Goal: Obtain resource: Download file/media

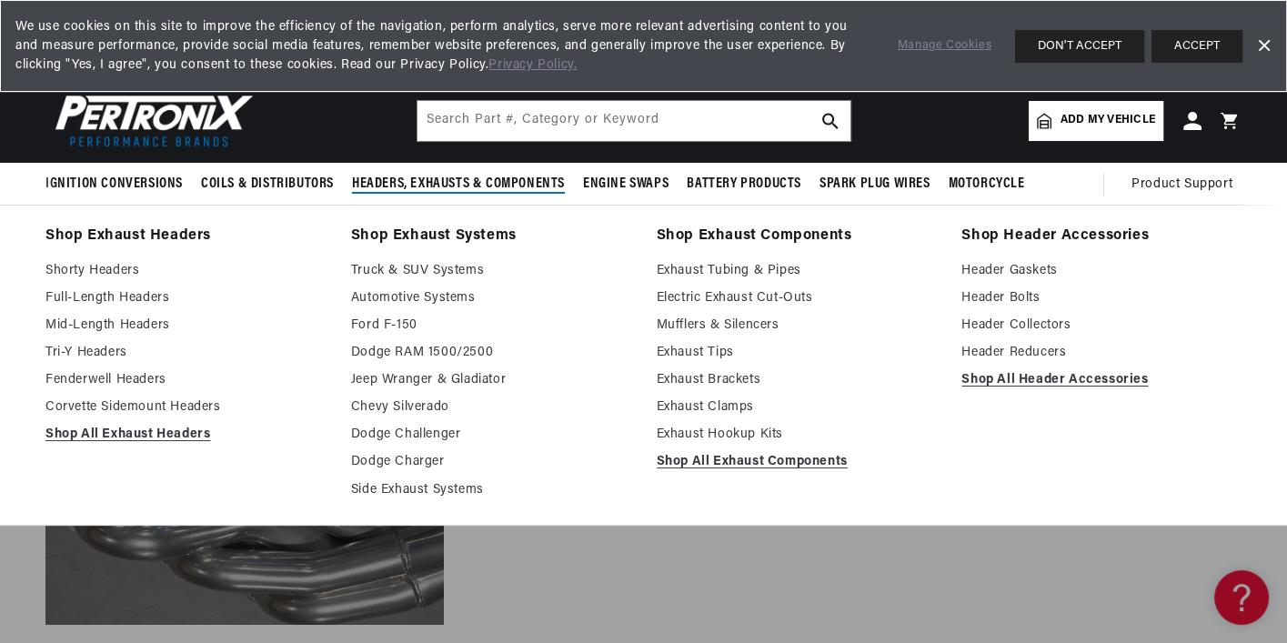
scroll to position [0, 2245]
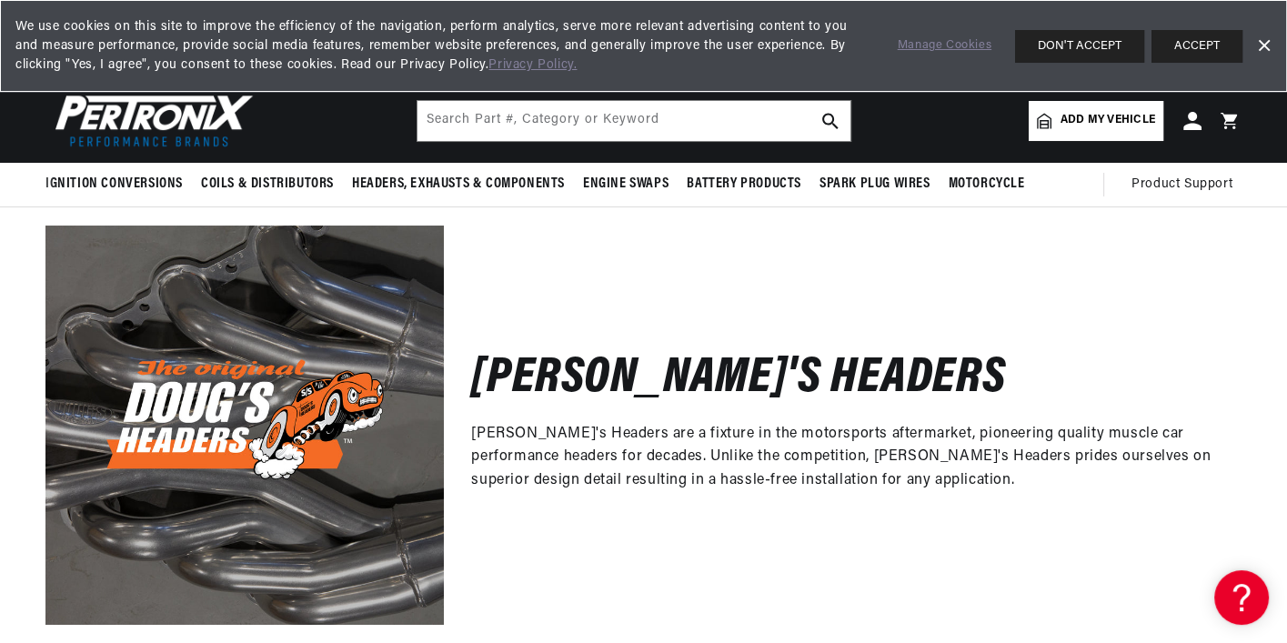
click at [1265, 44] on link "Dismiss Banner" at bounding box center [1263, 46] width 27 height 27
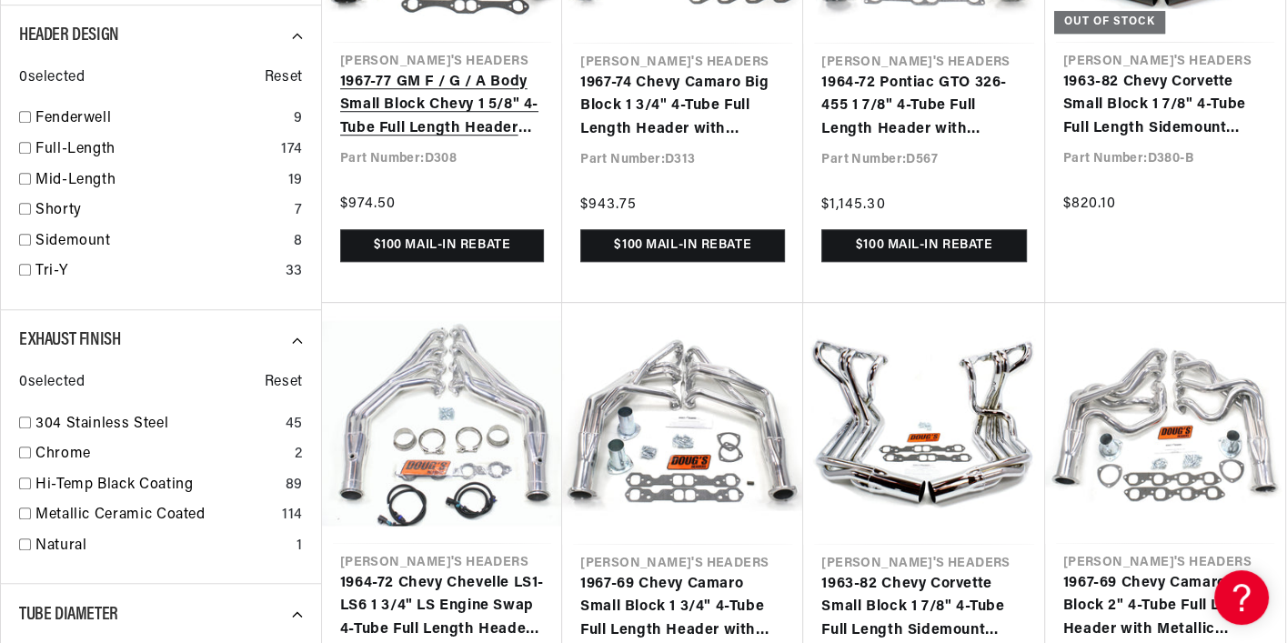
scroll to position [0, 0]
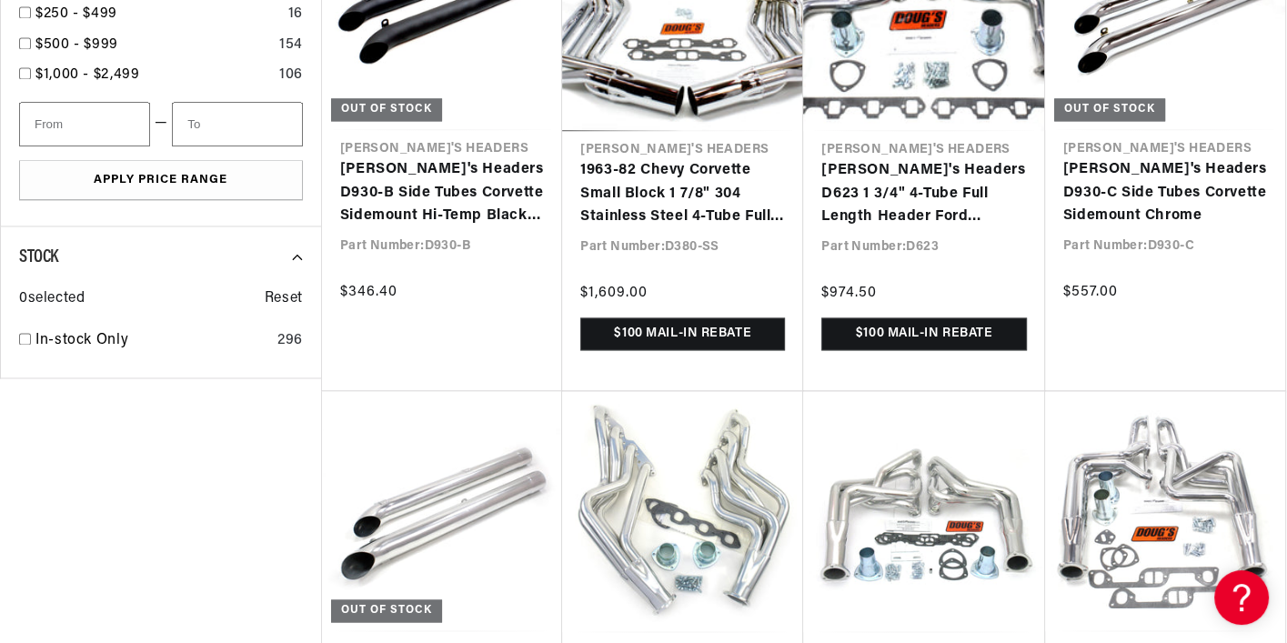
scroll to position [2694, 0]
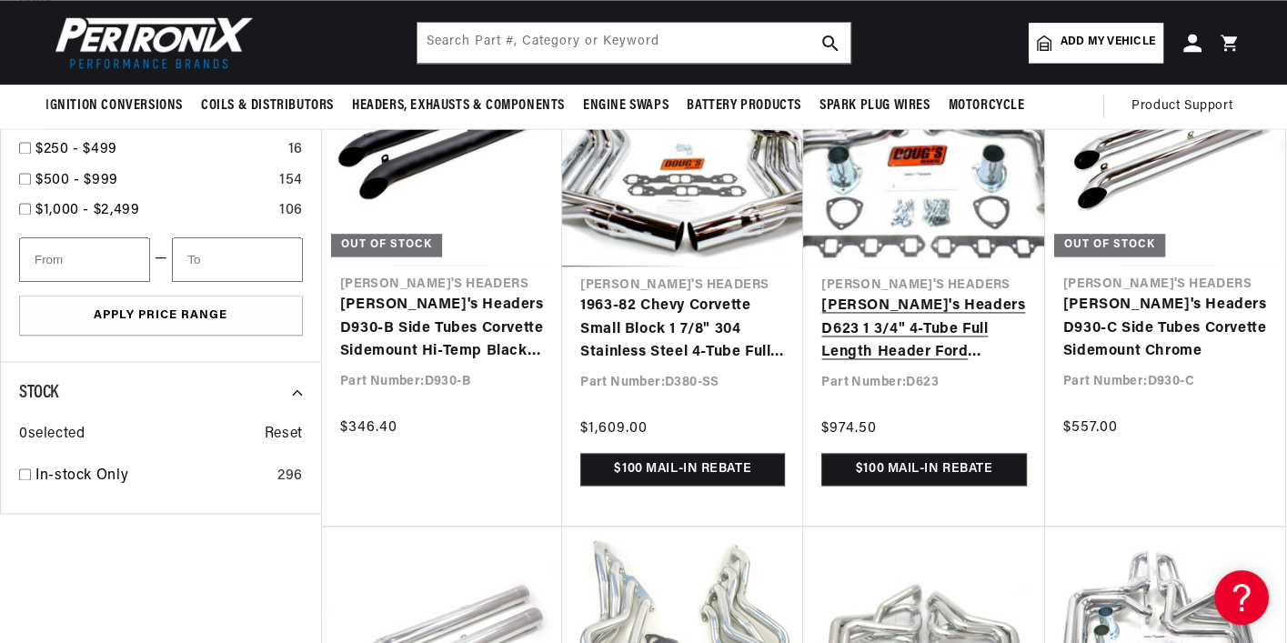
click at [938, 329] on link "[PERSON_NAME]'s Headers D623 1 3/4" 4-Tube Full Length Header Ford Mustang 64-7…" at bounding box center [923, 330] width 205 height 70
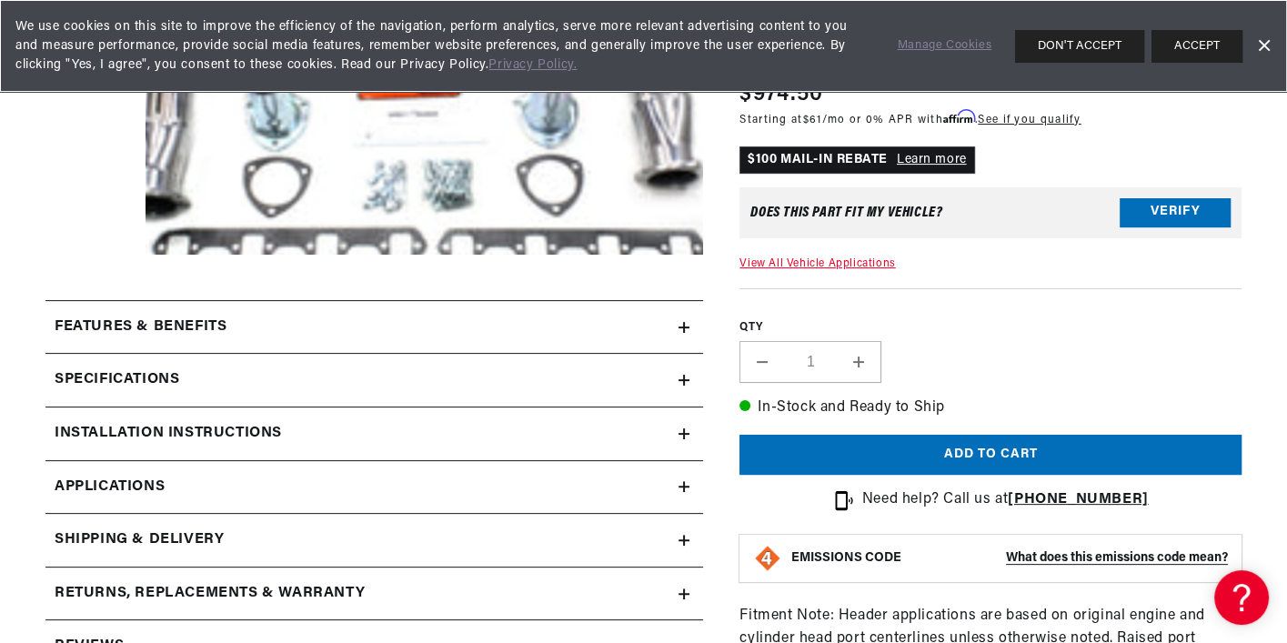
scroll to position [0, 1122]
click at [329, 432] on div "Installation instructions" at bounding box center [361, 434] width 633 height 24
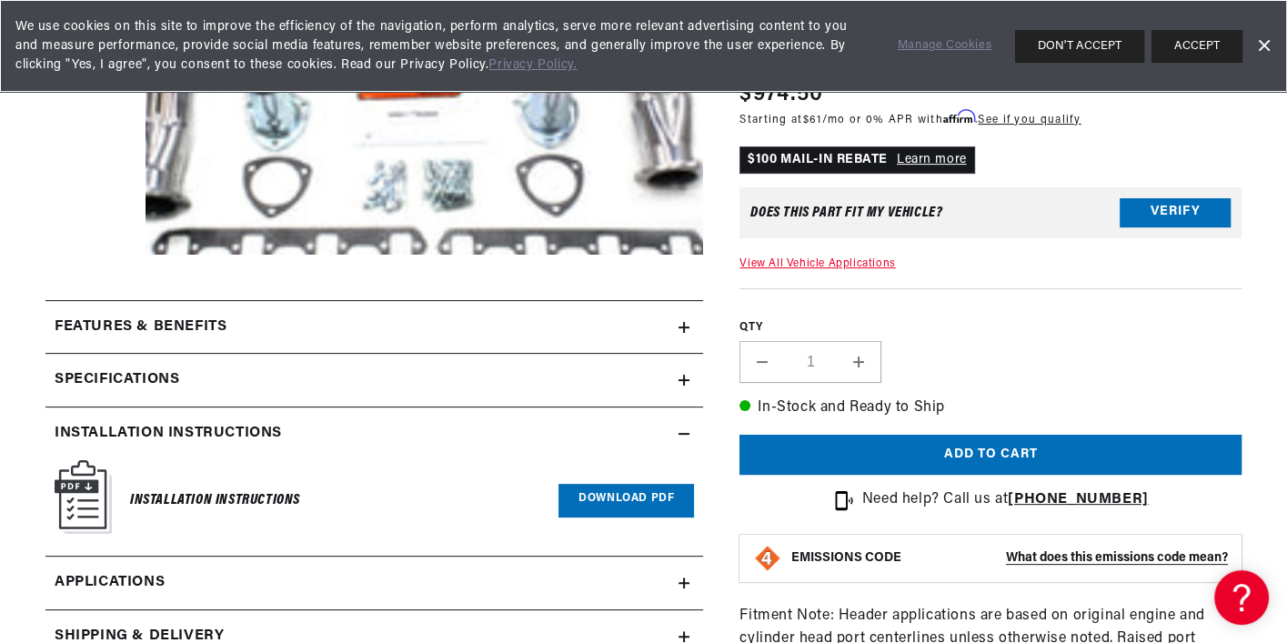
click at [619, 492] on link "Download PDF" at bounding box center [626, 501] width 136 height 34
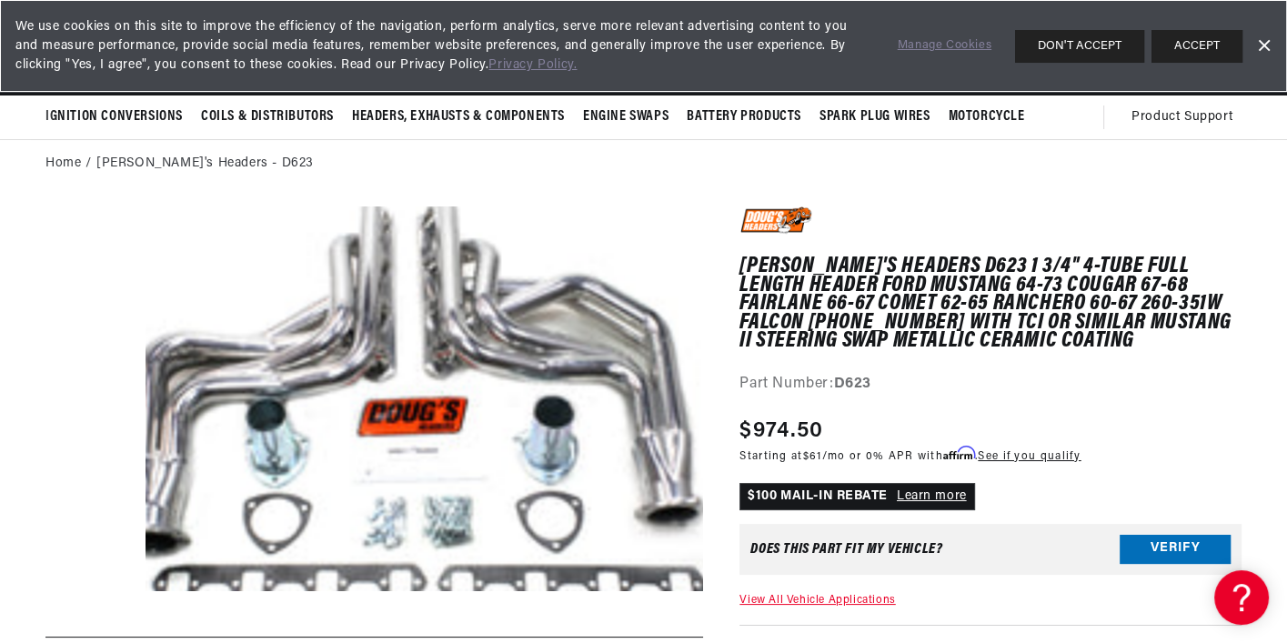
scroll to position [0, 0]
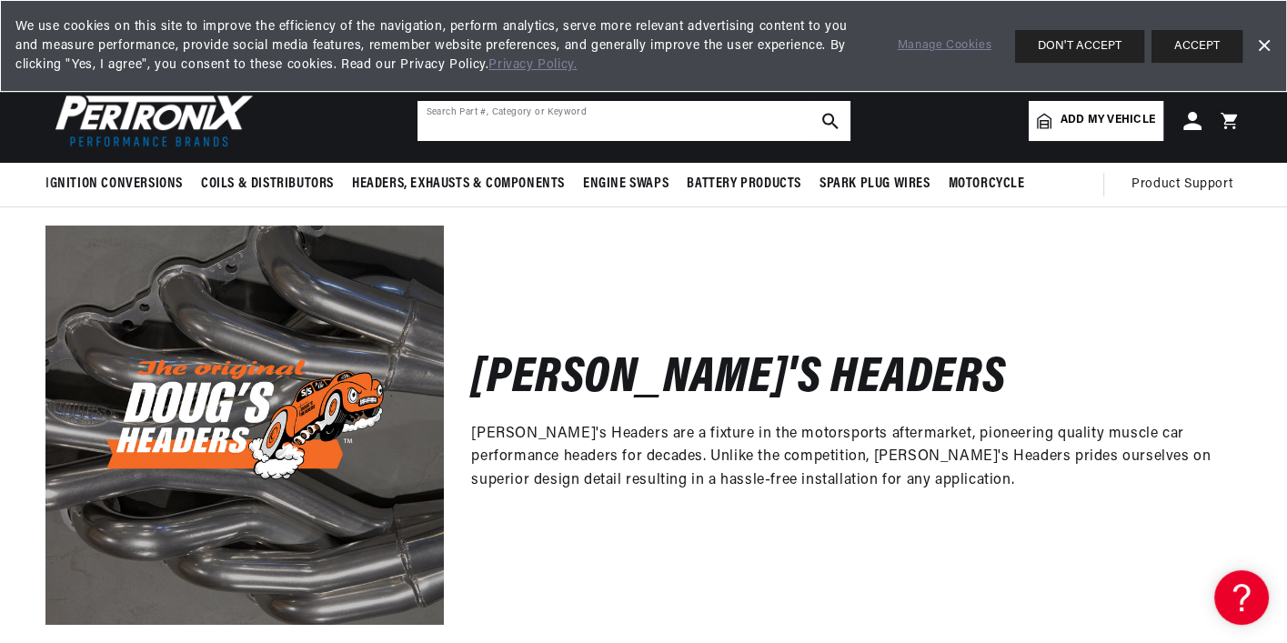
click at [528, 122] on input "text" at bounding box center [633, 121] width 433 height 40
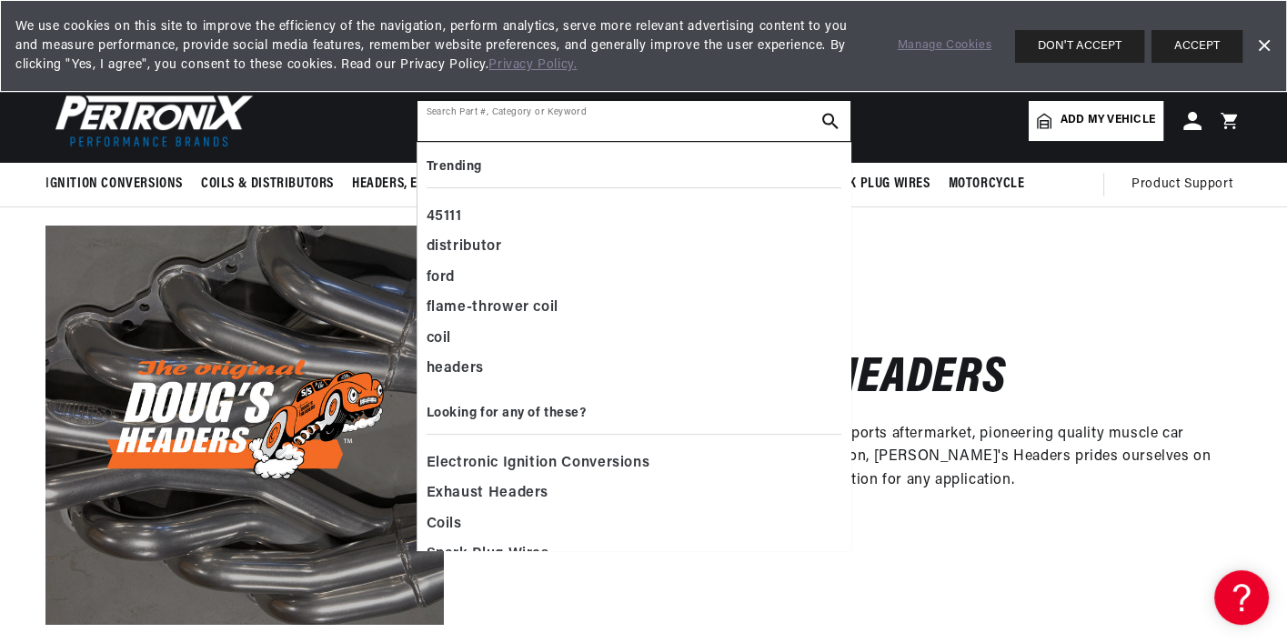
scroll to position [0, 1122]
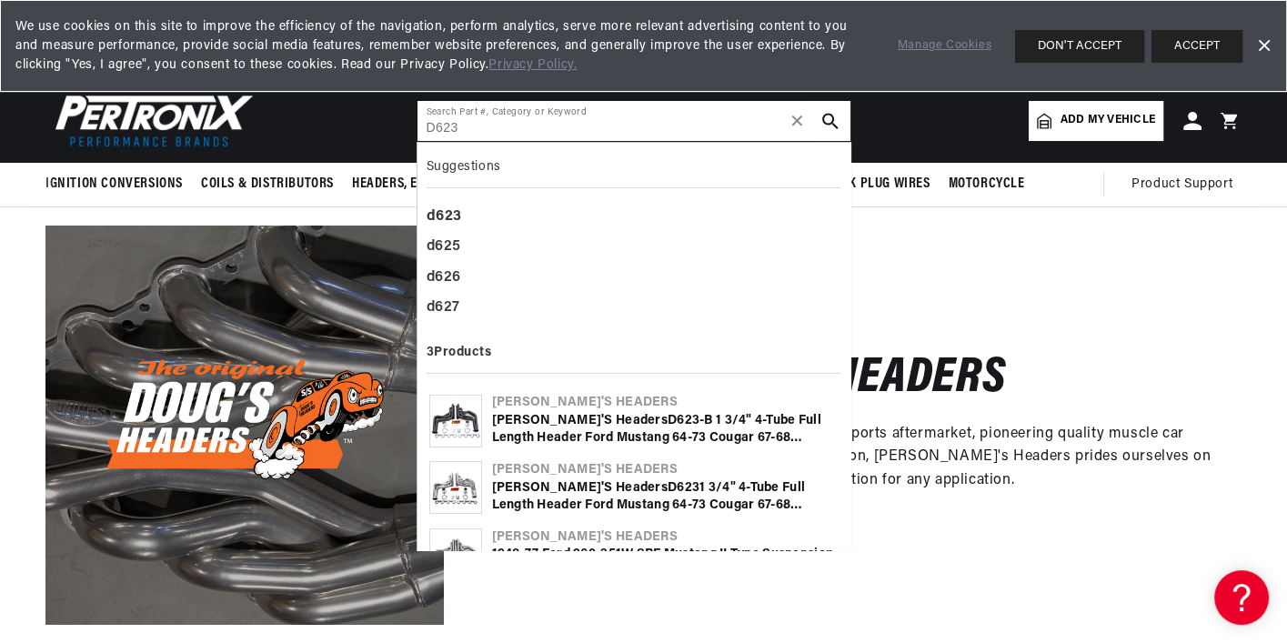
type input "D623"
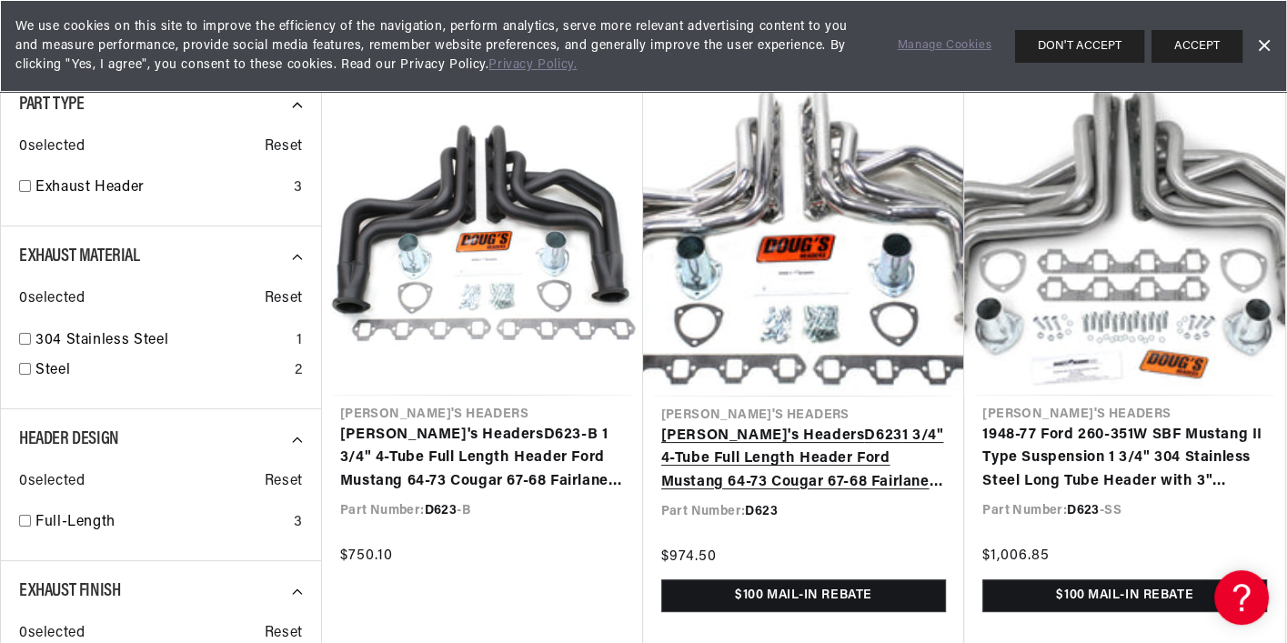
scroll to position [0, 1122]
click at [782, 474] on link "Doug's Headers D623 1 3/4" 4-Tube Full Length Header Ford Mustang 64-73 Cougar …" at bounding box center [804, 460] width 286 height 70
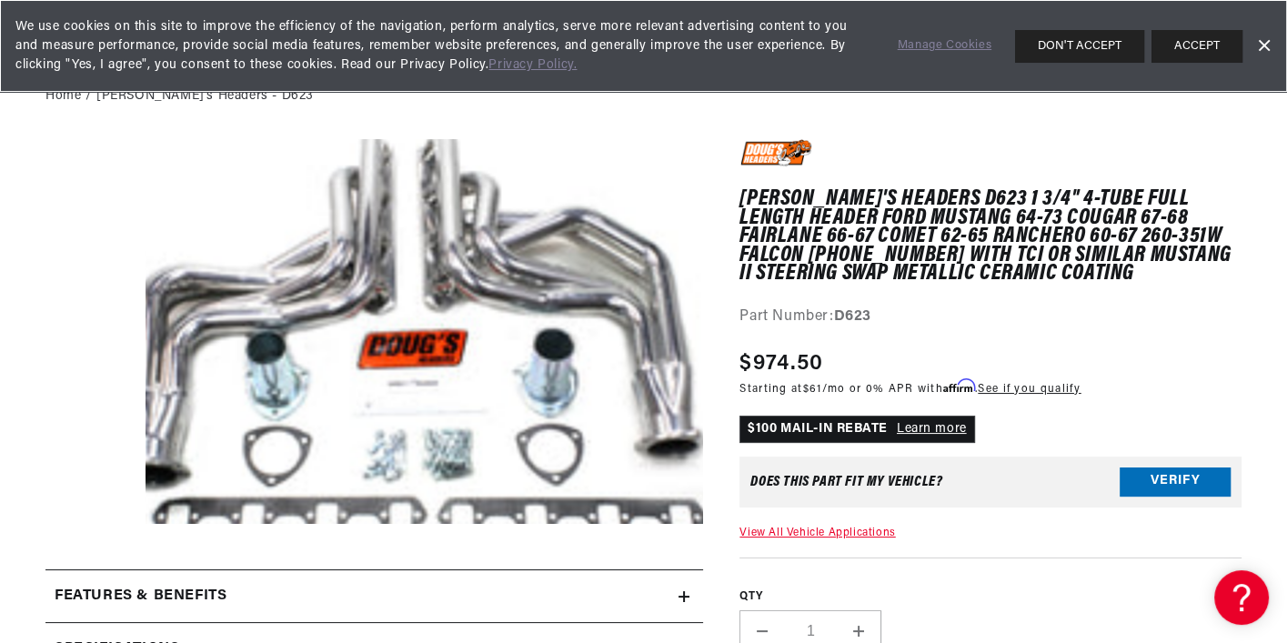
scroll to position [0, 2245]
